Goal: Task Accomplishment & Management: Manage account settings

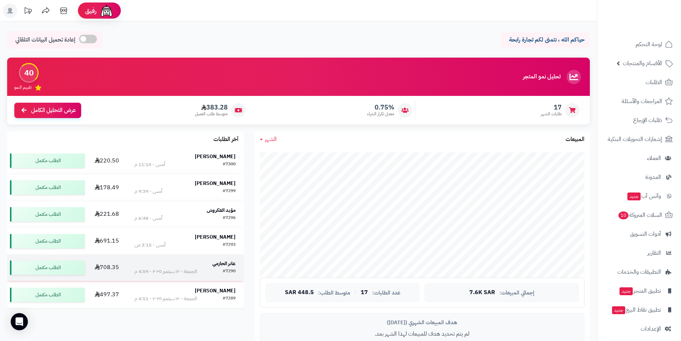
click at [214, 261] on strong "عانر الحازمي" at bounding box center [223, 263] width 23 height 8
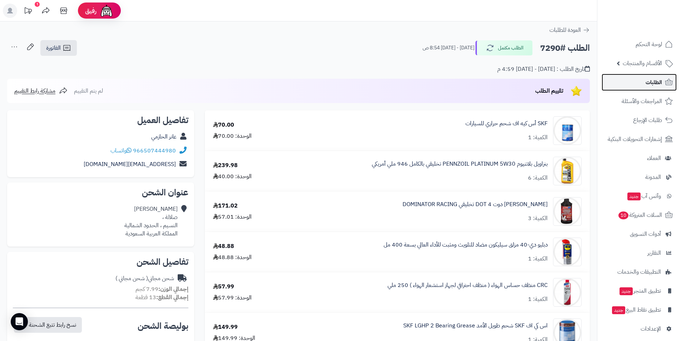
click at [653, 85] on span "الطلبات" at bounding box center [653, 82] width 16 height 10
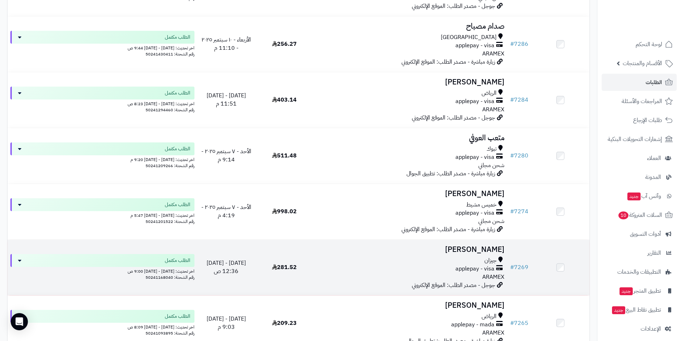
scroll to position [429, 0]
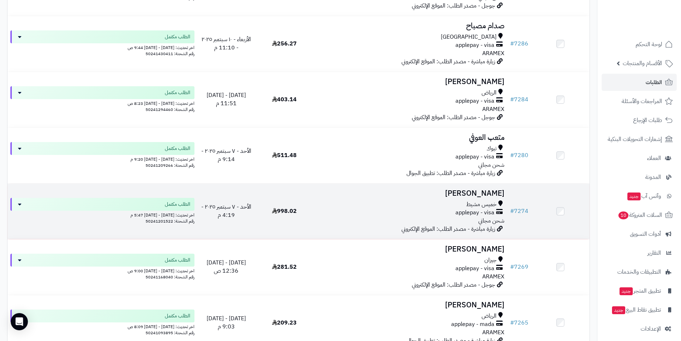
click at [278, 210] on span "998.02" at bounding box center [284, 211] width 25 height 9
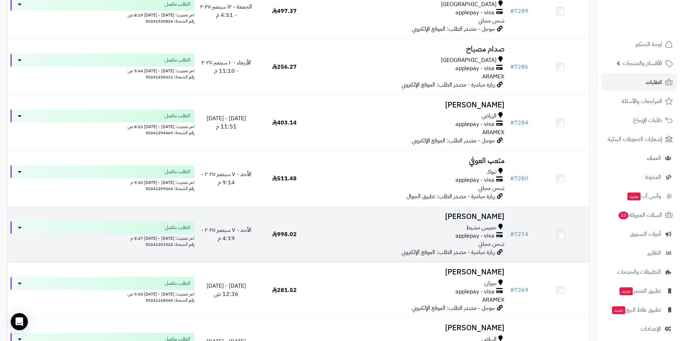
scroll to position [393, 0]
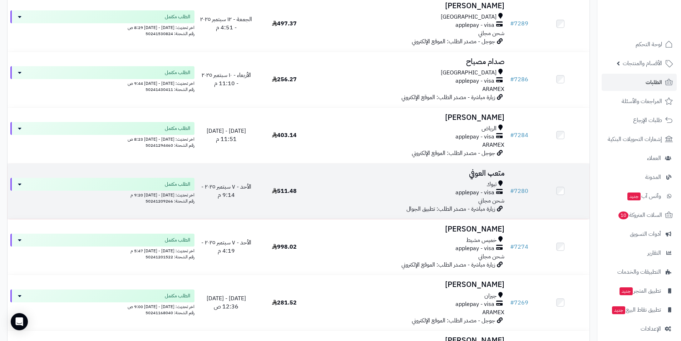
click at [485, 172] on h3 "متعب العوفي" at bounding box center [410, 173] width 188 height 8
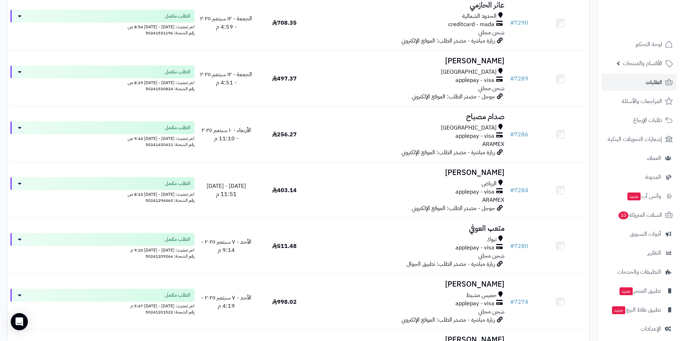
scroll to position [322, 0]
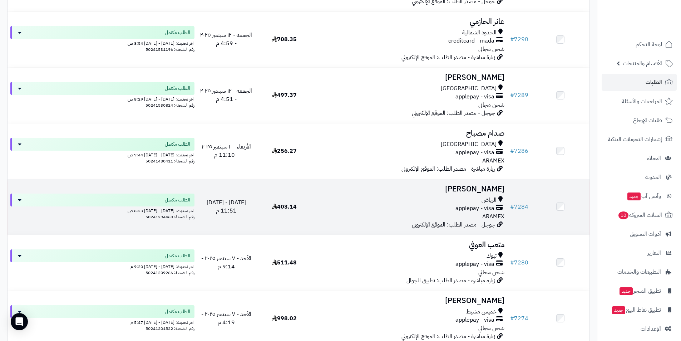
click at [453, 187] on h3 "[PERSON_NAME]" at bounding box center [410, 189] width 188 height 8
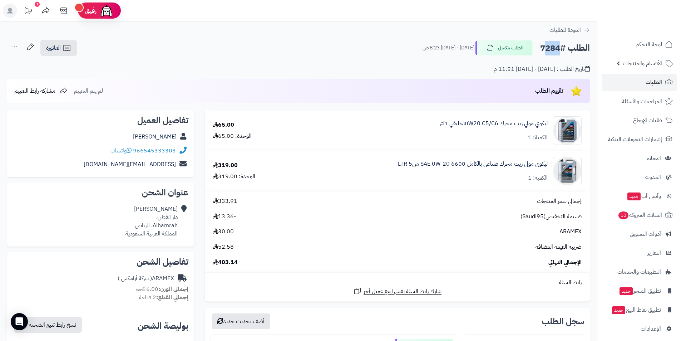
drag, startPoint x: 541, startPoint y: 46, endPoint x: 557, endPoint y: 48, distance: 16.1
click at [557, 48] on h2 "الطلب #7284" at bounding box center [565, 48] width 50 height 15
